Goal: Task Accomplishment & Management: Manage account settings

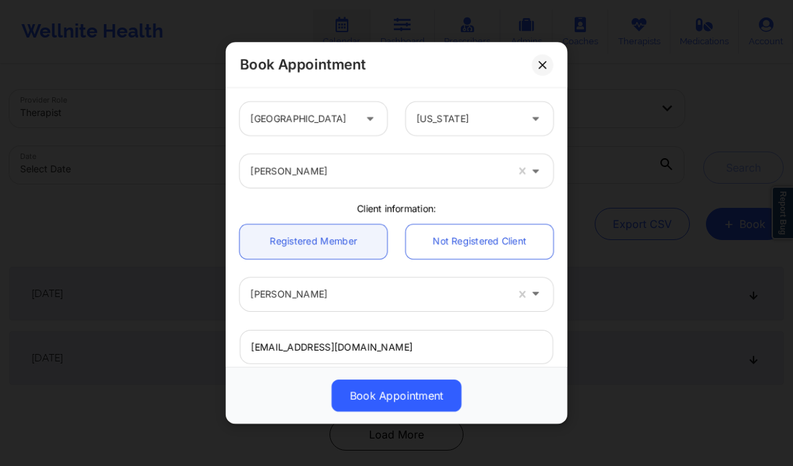
click at [539, 61] on icon at bounding box center [543, 65] width 8 height 8
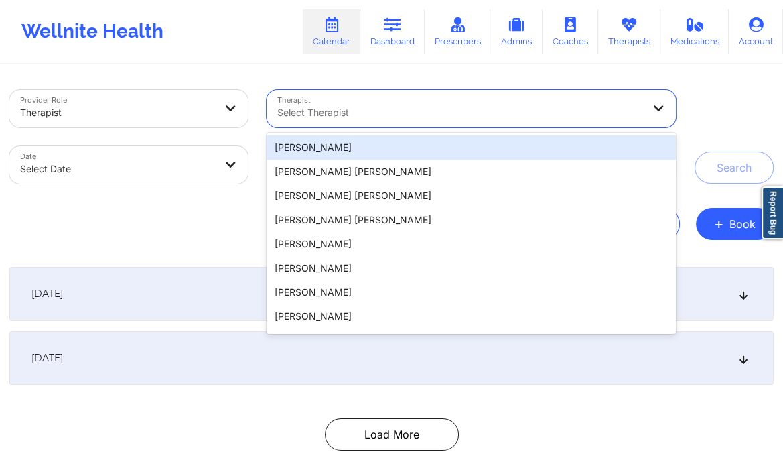
click at [436, 112] on div at bounding box center [460, 113] width 366 height 16
paste input "[PERSON_NAME]"
type input "[PERSON_NAME]"
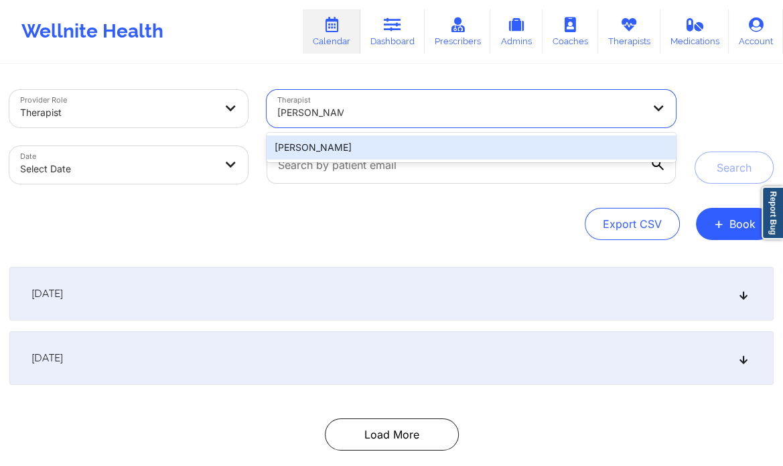
click at [407, 148] on div "[PERSON_NAME]" at bounding box center [471, 147] width 409 height 24
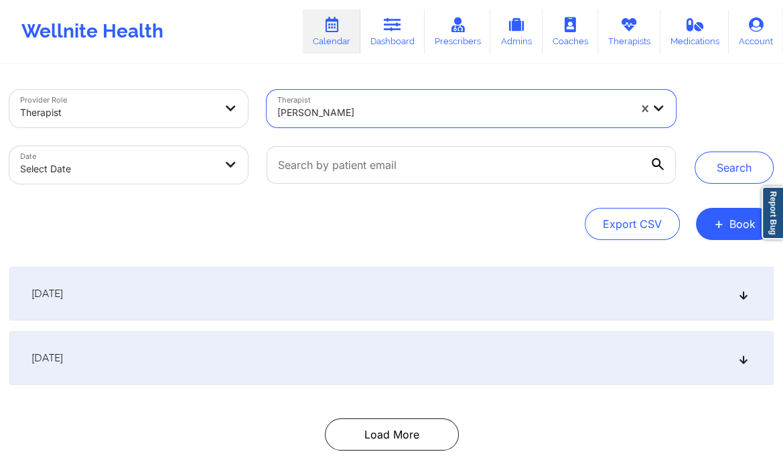
select select "2025-8"
select select "2025-9"
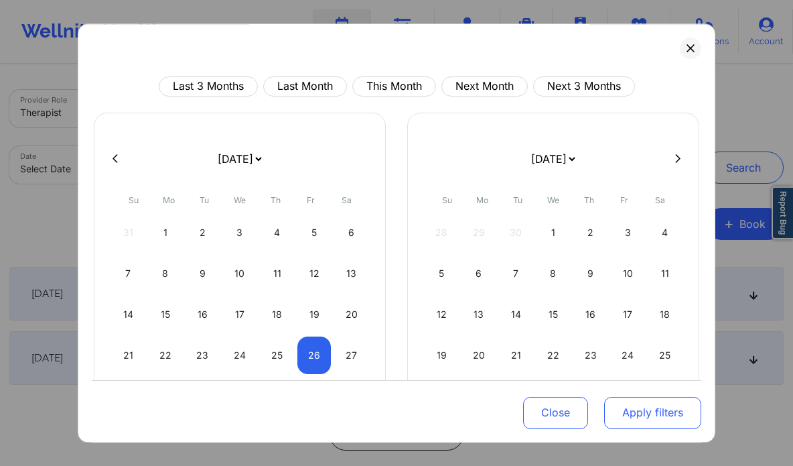
click at [659, 411] on button "Apply filters" at bounding box center [652, 412] width 97 height 32
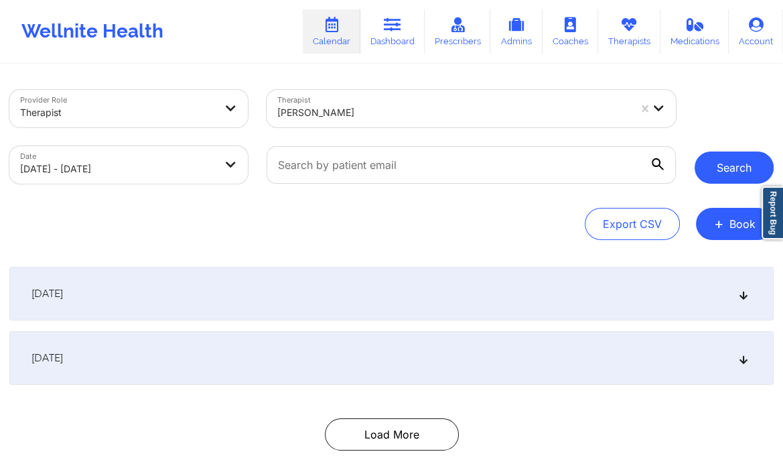
click at [722, 174] on button "Search" at bounding box center [734, 167] width 79 height 32
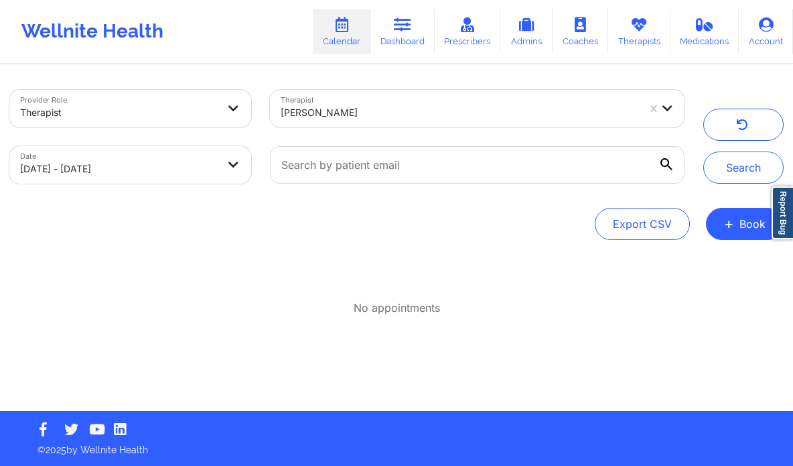
select select "2025-8"
select select "2025-9"
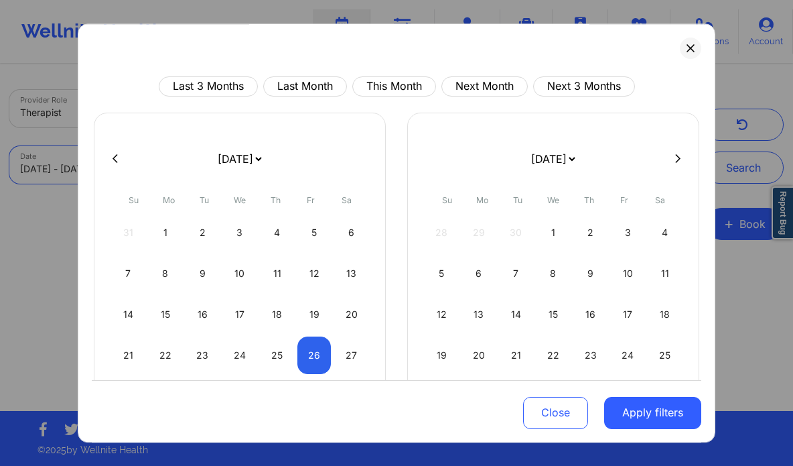
click at [164, 163] on body "Wellnite Health Calendar Dashboard Prescribers Admins Coaches Therapists Medica…" at bounding box center [396, 233] width 793 height 466
click at [268, 354] on div "25" at bounding box center [277, 355] width 34 height 38
select select "2025-8"
select select "2025-9"
select select "2025-8"
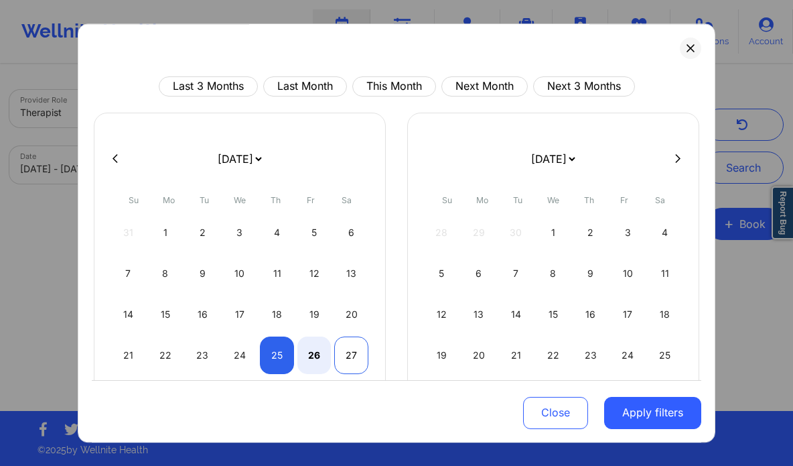
select select "2025-9"
click at [344, 349] on div "27" at bounding box center [351, 355] width 34 height 38
select select "2025-8"
select select "2025-9"
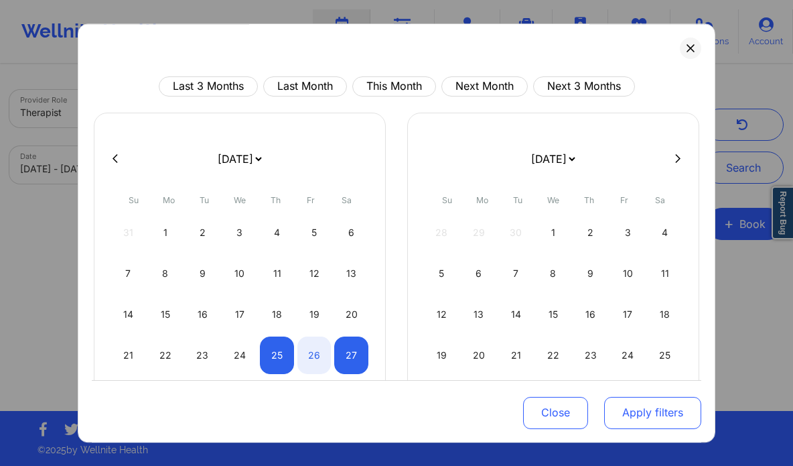
click at [626, 413] on button "Apply filters" at bounding box center [652, 412] width 97 height 32
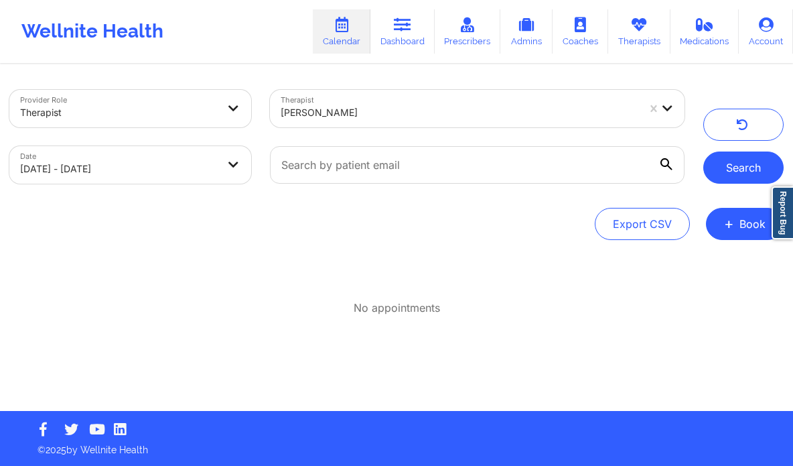
click at [734, 160] on button "Search" at bounding box center [744, 167] width 80 height 32
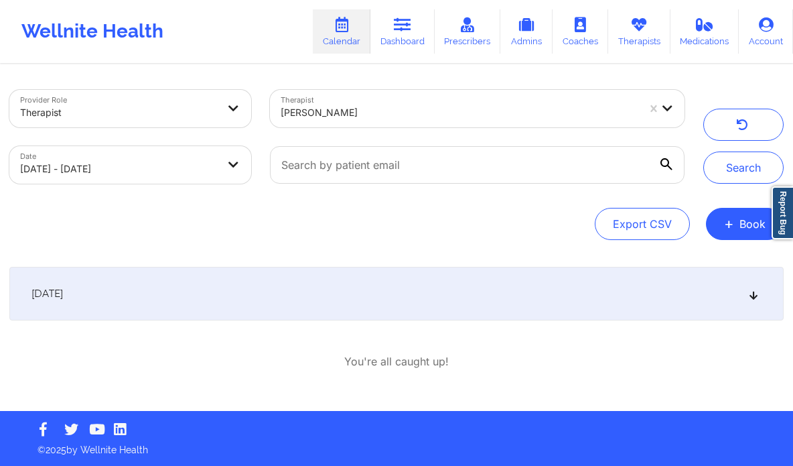
click at [379, 291] on div "[DATE]" at bounding box center [396, 294] width 775 height 54
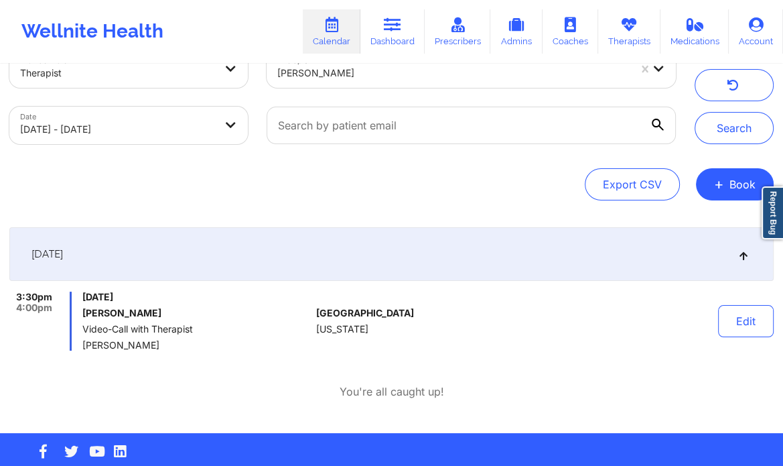
scroll to position [40, 0]
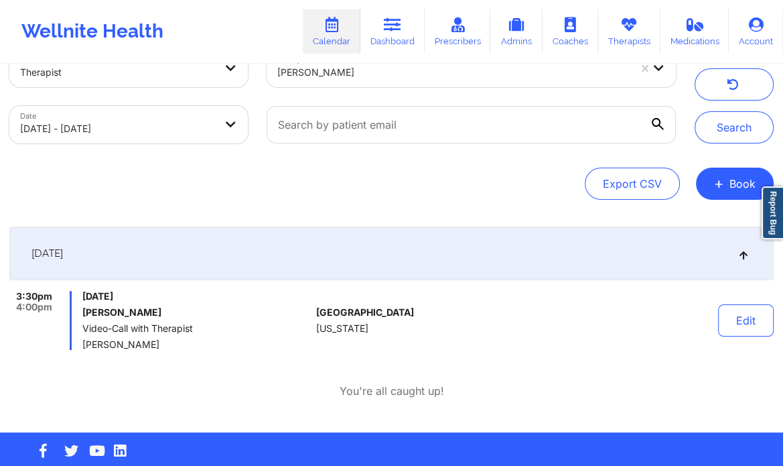
drag, startPoint x: 163, startPoint y: 312, endPoint x: 83, endPoint y: 312, distance: 80.4
click at [83, 312] on h6 "[PERSON_NAME]" at bounding box center [196, 312] width 228 height 11
copy h6 "[PERSON_NAME]"
click at [745, 316] on button "Edit" at bounding box center [746, 320] width 56 height 32
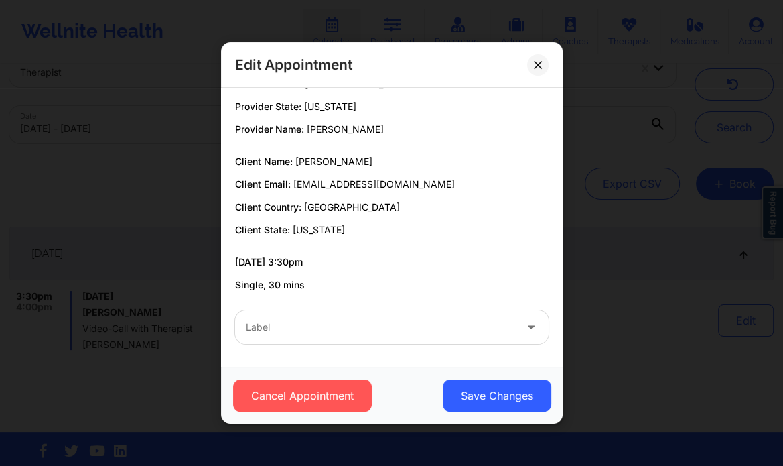
scroll to position [0, 0]
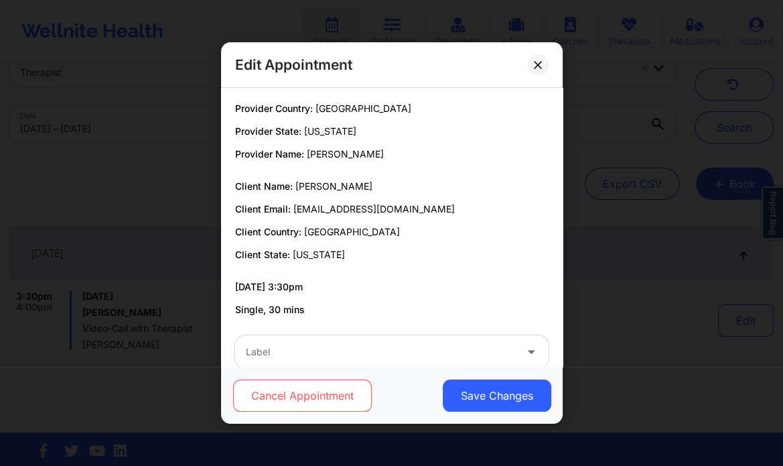
click at [306, 393] on button "Cancel Appointment" at bounding box center [302, 395] width 139 height 32
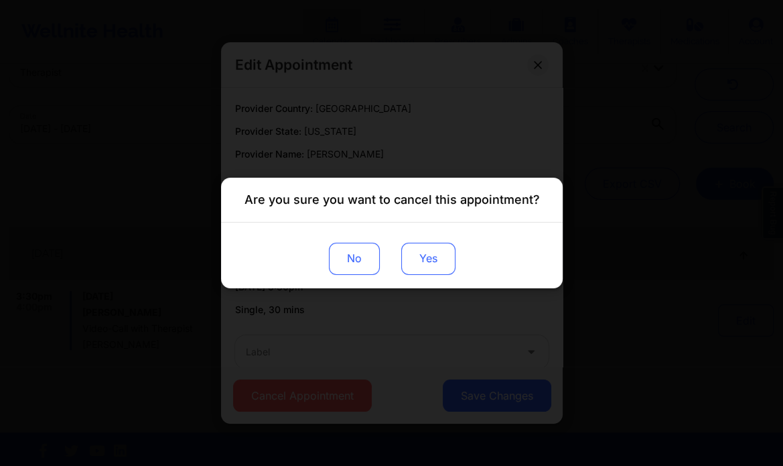
click at [434, 251] on button "Yes" at bounding box center [428, 259] width 54 height 32
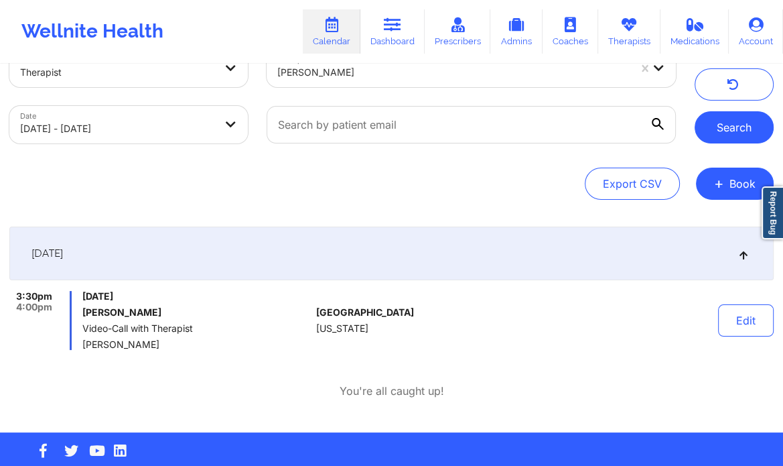
click at [726, 123] on button "Search" at bounding box center [734, 127] width 79 height 32
